Goal: Information Seeking & Learning: Learn about a topic

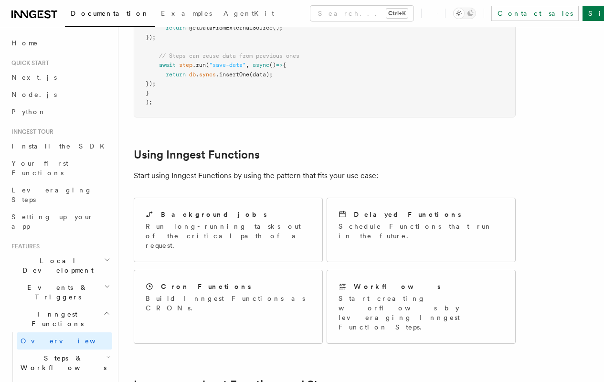
scroll to position [546, 0]
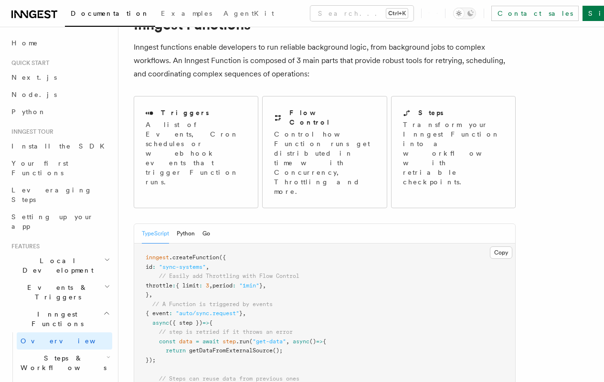
scroll to position [195, 0]
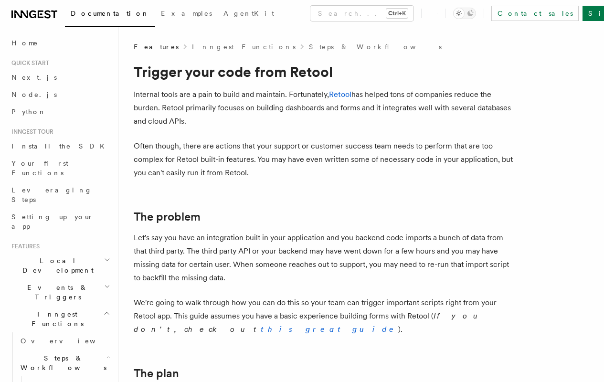
scroll to position [116, 0]
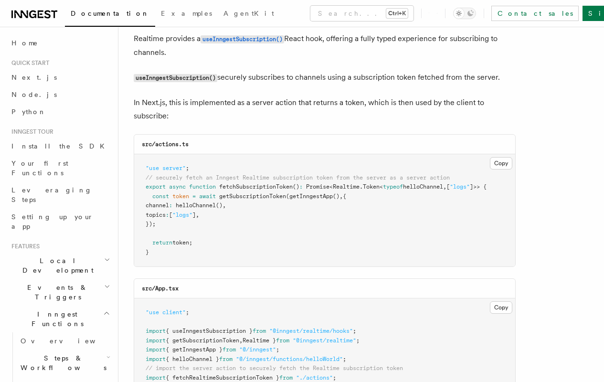
scroll to position [169, 0]
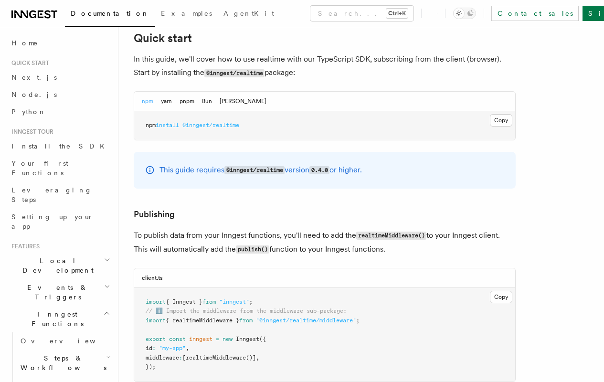
scroll to position [572, 0]
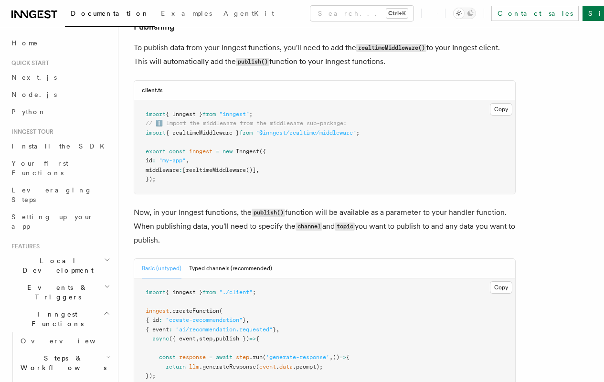
scroll to position [748, 0]
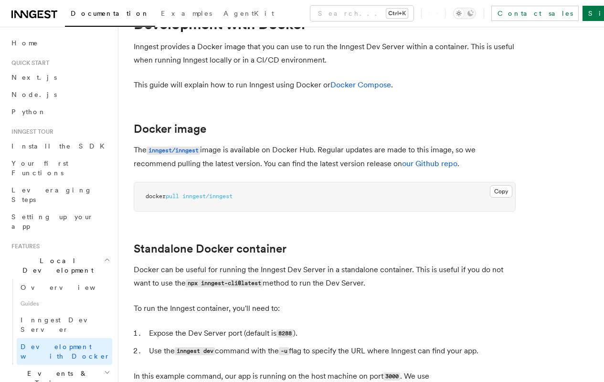
scroll to position [124, 0]
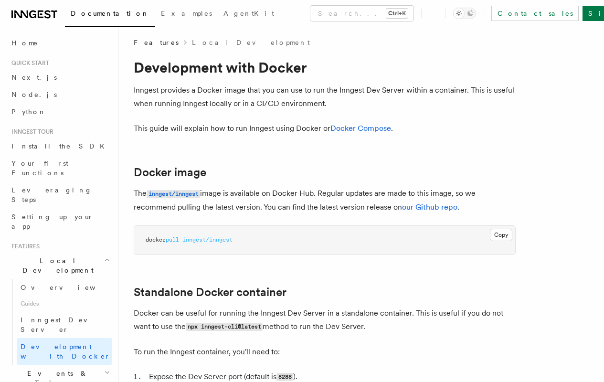
scroll to position [61, 0]
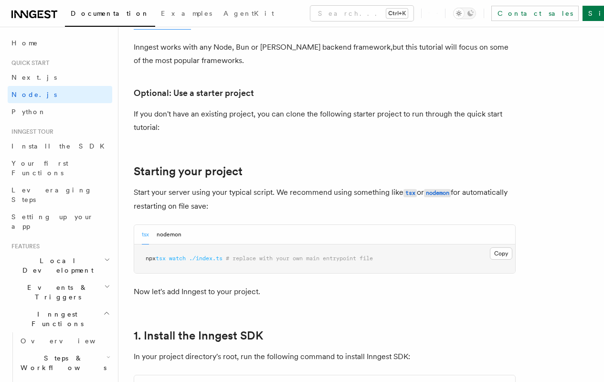
scroll to position [384, 0]
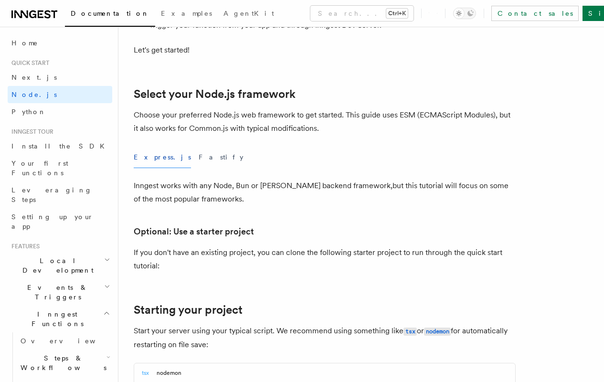
scroll to position [339, 0]
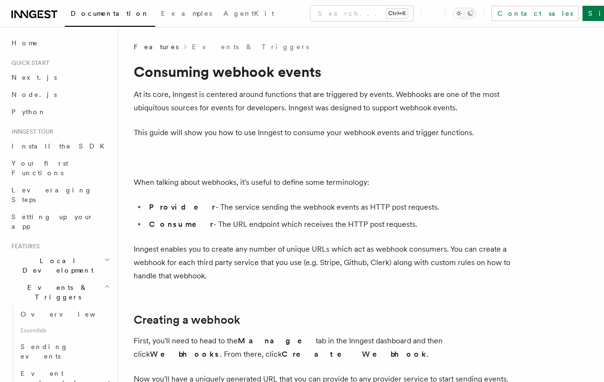
scroll to position [112, 0]
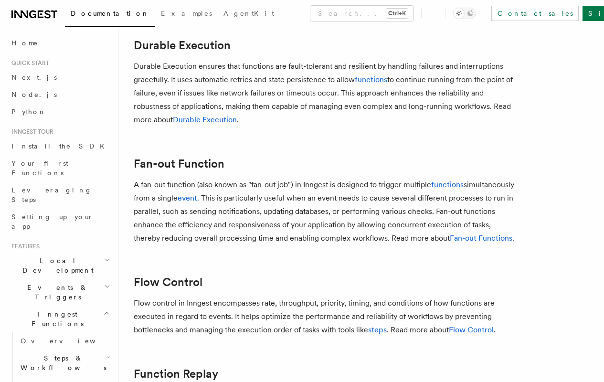
scroll to position [445, 0]
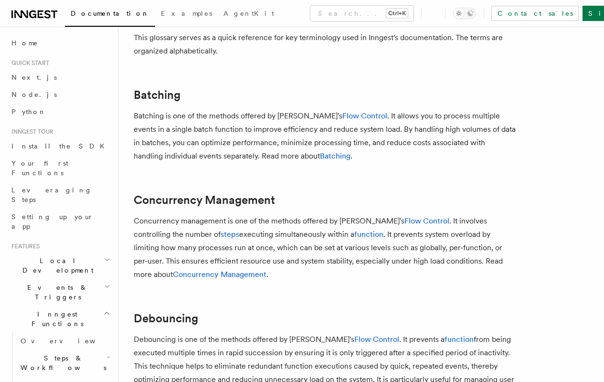
scroll to position [143, 0]
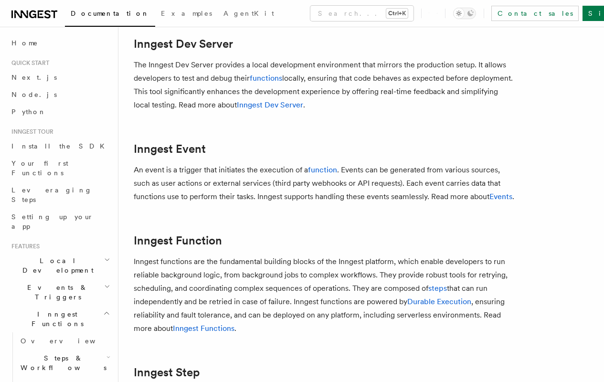
scroll to position [1574, 0]
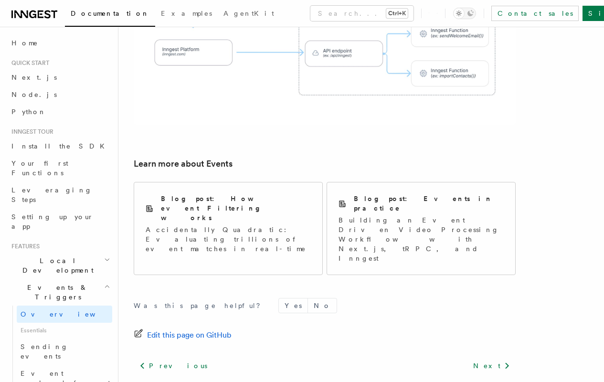
scroll to position [652, 0]
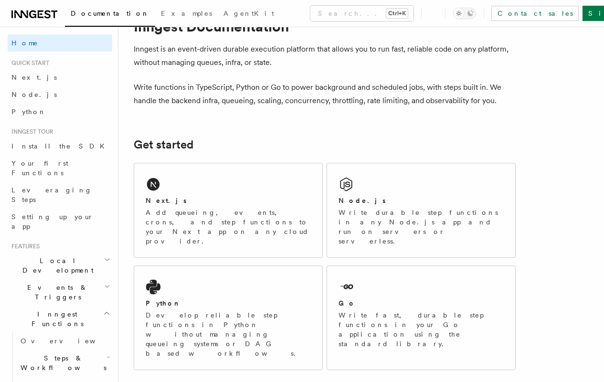
scroll to position [141, 0]
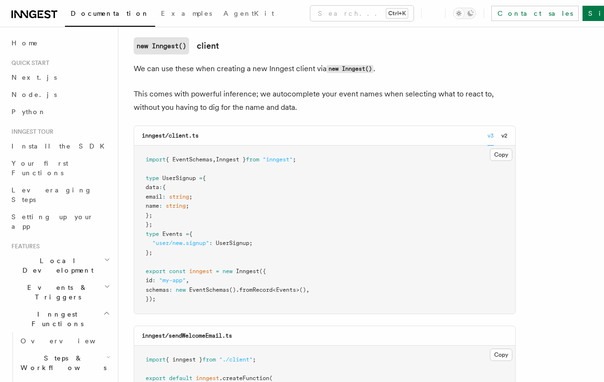
scroll to position [281, 0]
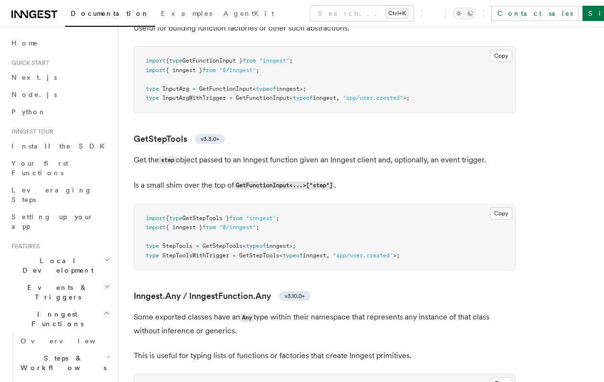
scroll to position [2243, 0]
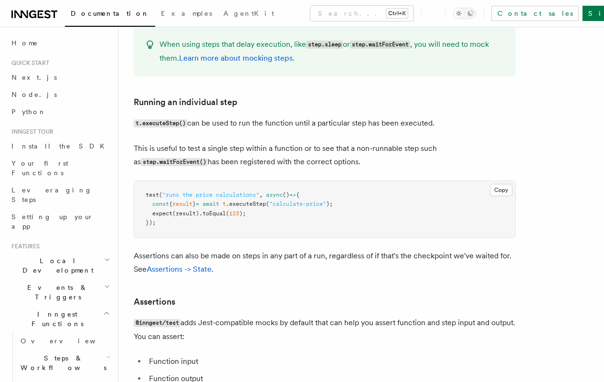
scroll to position [847, 0]
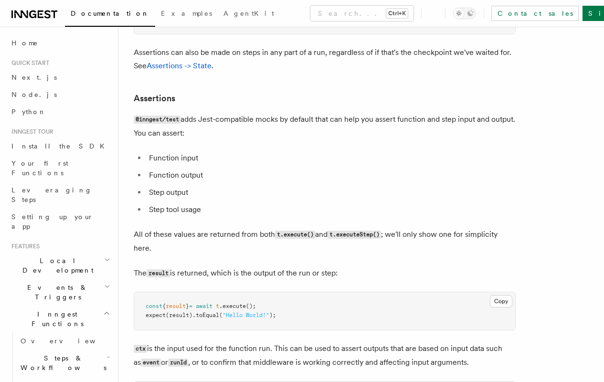
scroll to position [1047, 0]
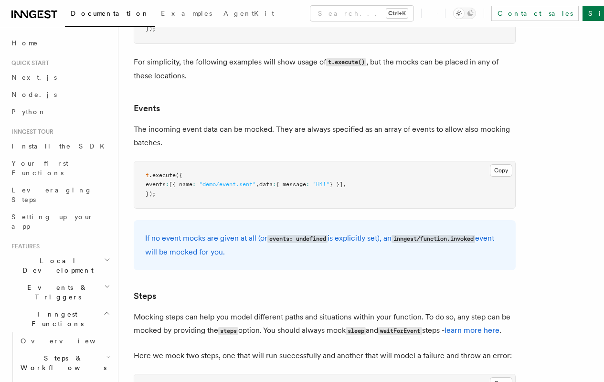
scroll to position [2010, 0]
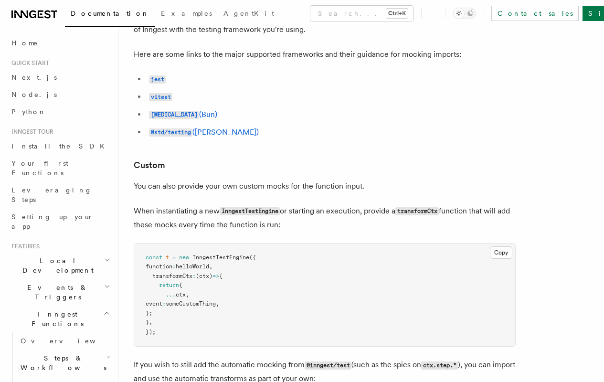
scroll to position [3201, 0]
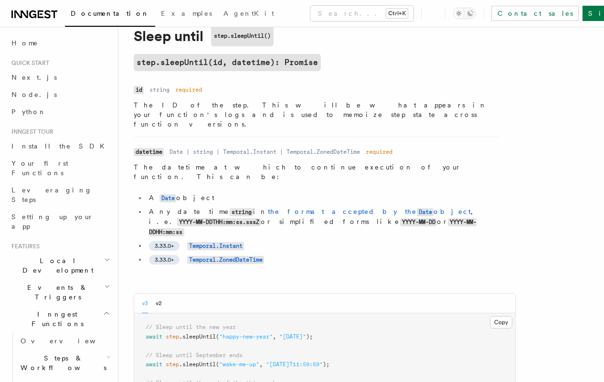
scroll to position [46, 0]
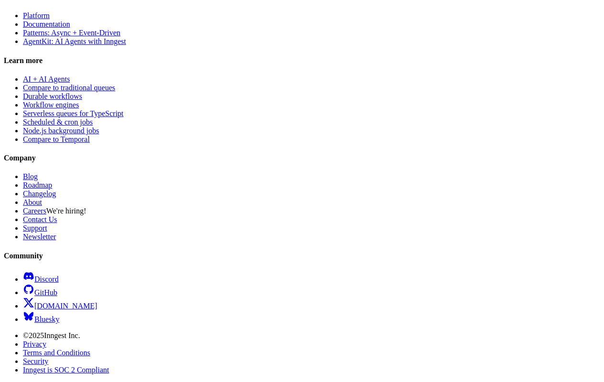
scroll to position [2050, 0]
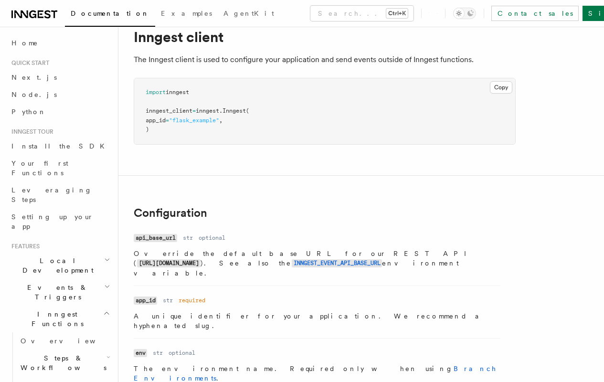
scroll to position [167, 0]
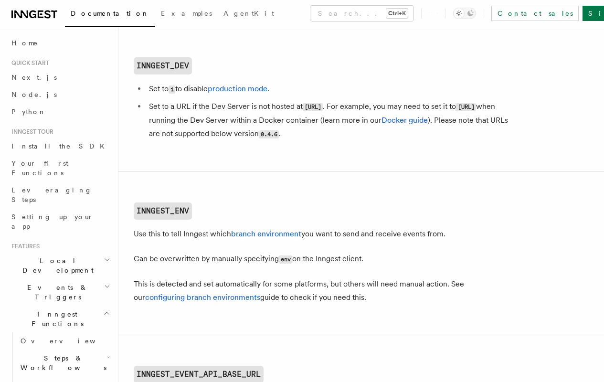
scroll to position [285, 0]
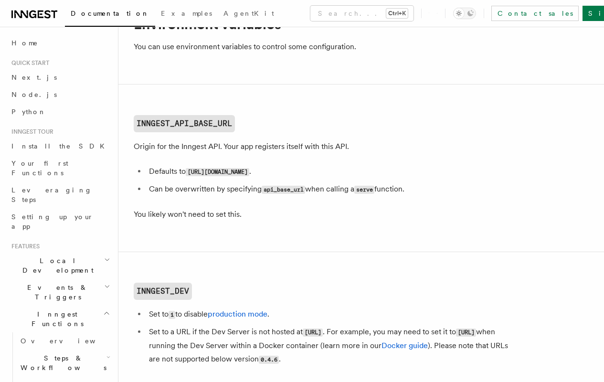
scroll to position [117, 0]
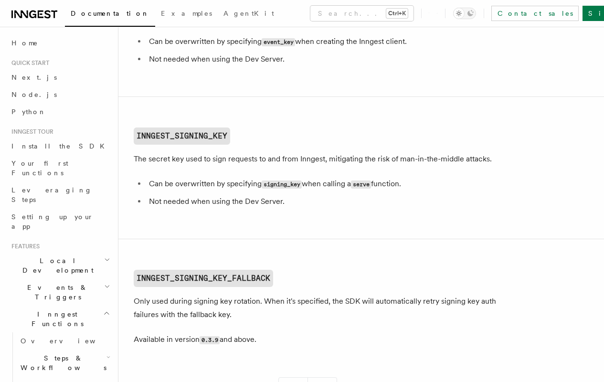
scroll to position [1018, 0]
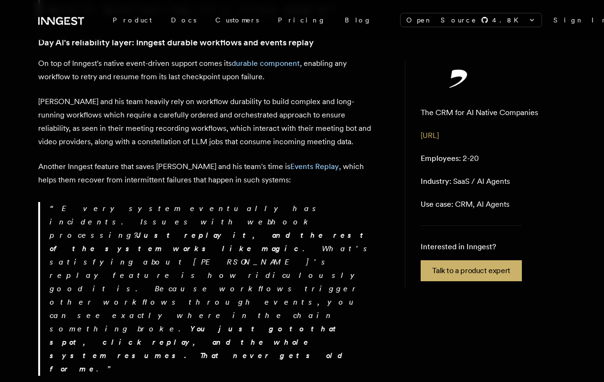
scroll to position [1261, 0]
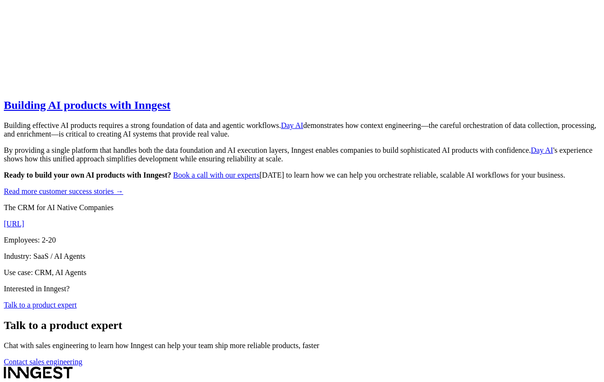
scroll to position [1477, 0]
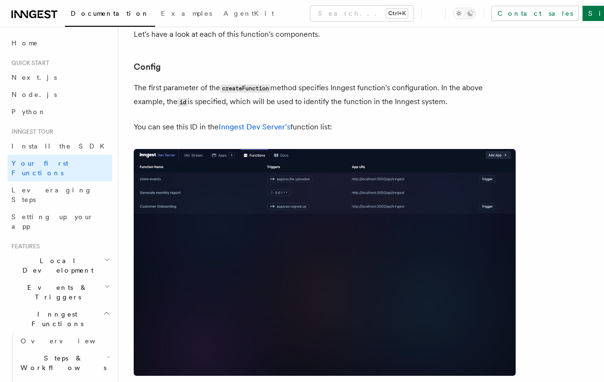
scroll to position [565, 0]
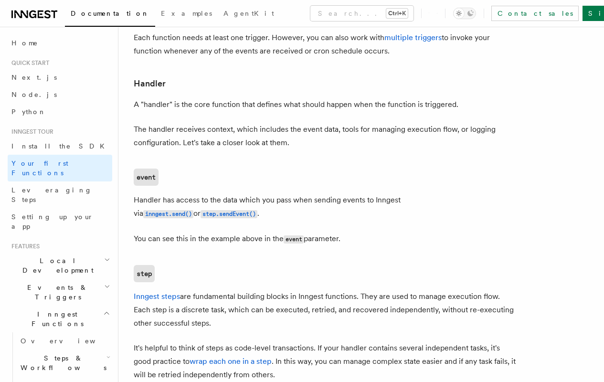
scroll to position [1080, 0]
